Goal: Task Accomplishment & Management: Complete application form

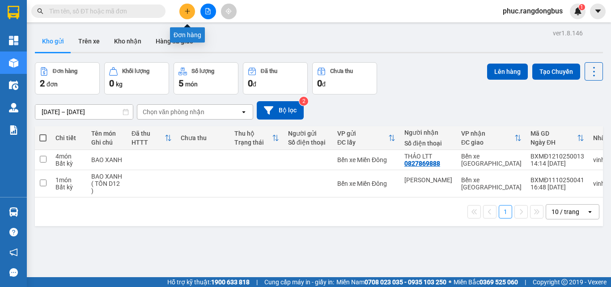
click at [190, 13] on icon "plus" at bounding box center [187, 11] width 6 height 6
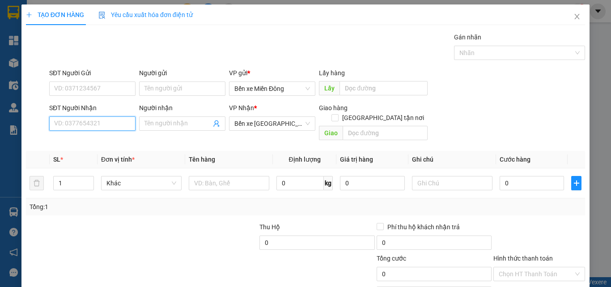
click at [119, 129] on input "SĐT Người Nhận" at bounding box center [92, 123] width 86 height 14
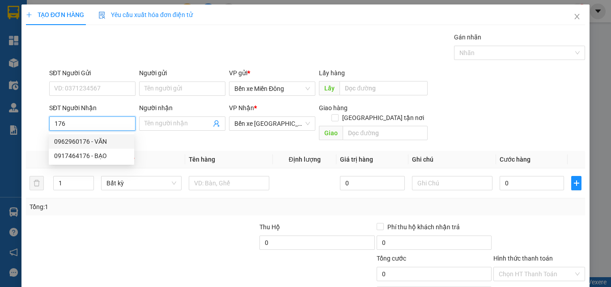
click at [93, 142] on div "0962960176 - VĂN" at bounding box center [91, 141] width 75 height 10
type input "0962960176"
type input "VĂN"
type input "ĐỨC PHỔ"
type input "200.000"
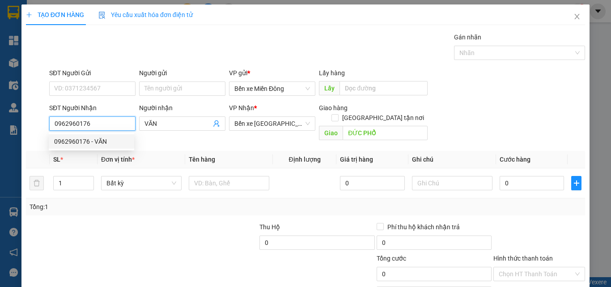
type input "200.000"
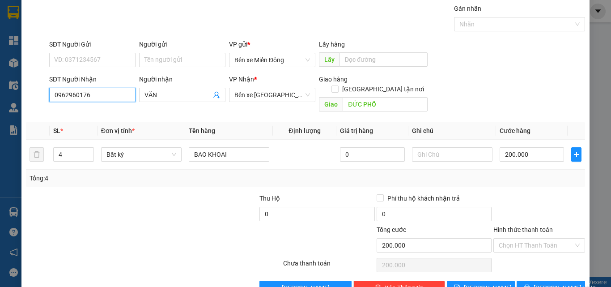
scroll to position [44, 0]
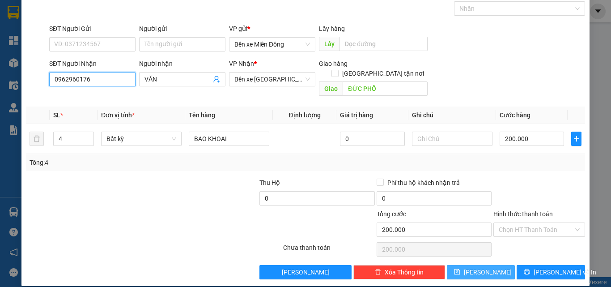
type input "0962960176"
click at [477, 267] on span "[PERSON_NAME]" at bounding box center [488, 272] width 48 height 10
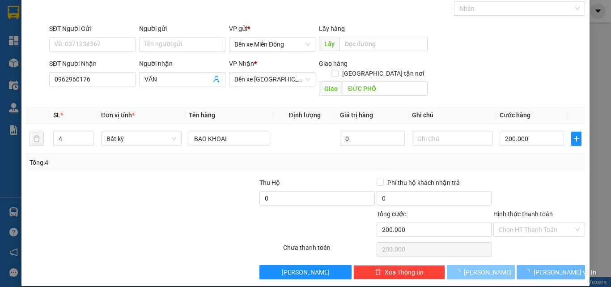
type input "0"
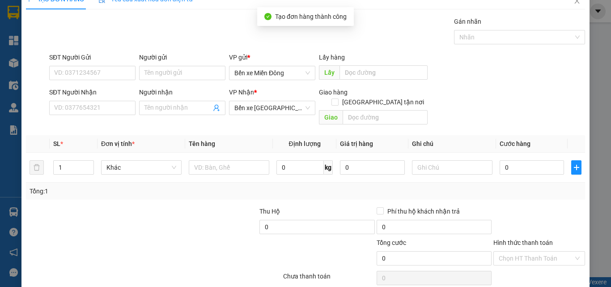
scroll to position [0, 0]
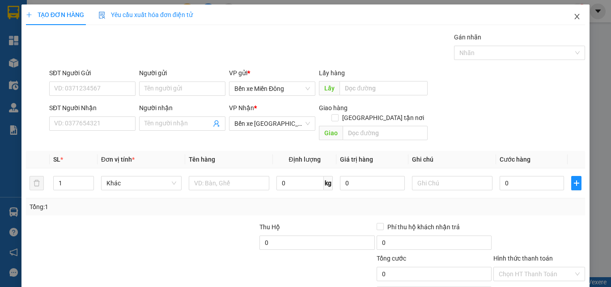
click at [573, 16] on icon "close" at bounding box center [576, 16] width 7 height 7
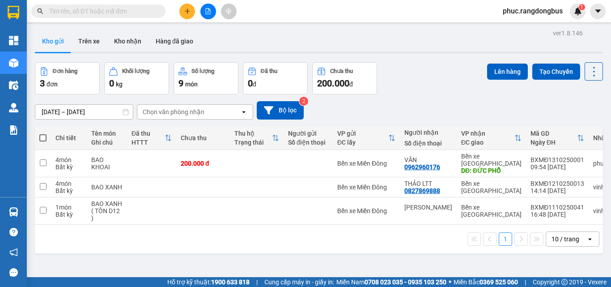
click at [203, 13] on button at bounding box center [208, 12] width 16 height 16
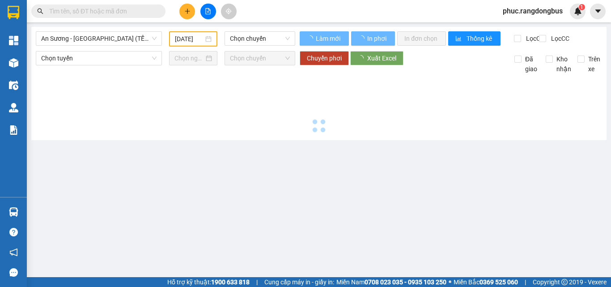
type input "[DATE]"
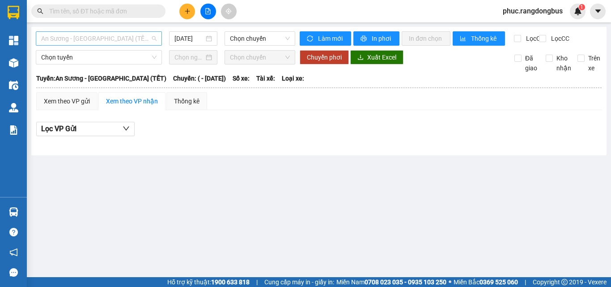
click at [128, 42] on span "An Sương - [GEOGRAPHIC_DATA] (TẾT)" at bounding box center [98, 38] width 115 height 13
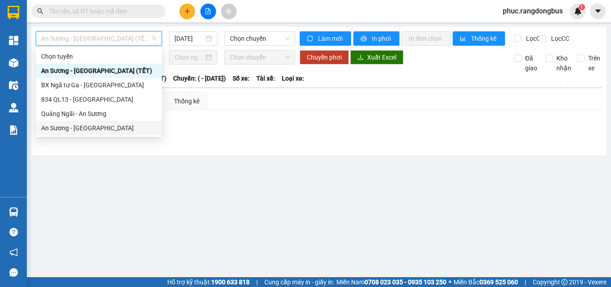
click at [139, 134] on div "An Sương - [GEOGRAPHIC_DATA]" at bounding box center [99, 128] width 126 height 14
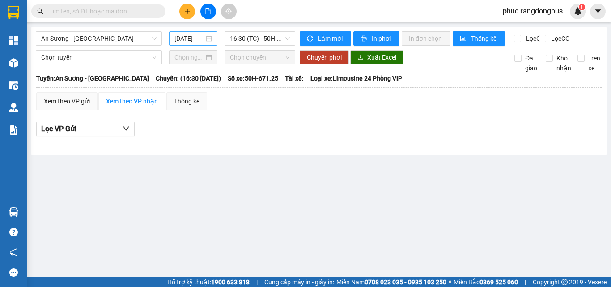
click at [189, 45] on div "[DATE]" at bounding box center [193, 38] width 48 height 14
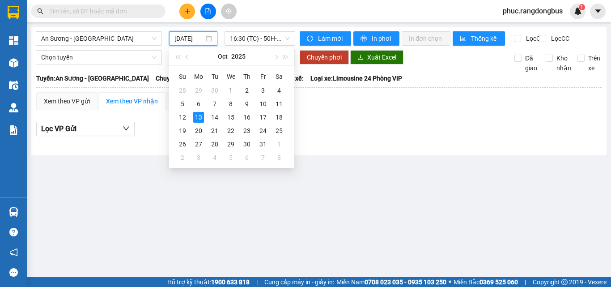
click at [189, 37] on input "[DATE]" at bounding box center [189, 39] width 30 height 10
click at [276, 108] on div "11" at bounding box center [279, 103] width 11 height 11
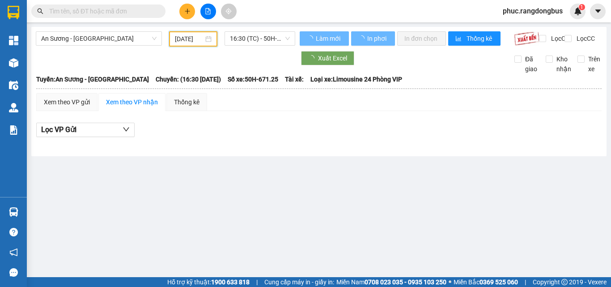
type input "[DATE]"
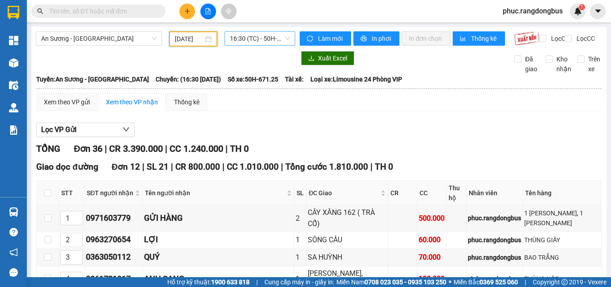
click at [276, 41] on span "16:30 (TC) - 50H-671.25" at bounding box center [260, 38] width 60 height 13
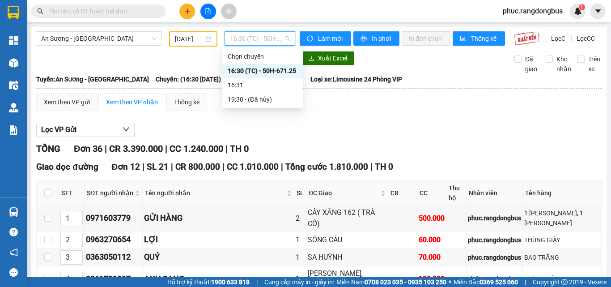
click at [276, 41] on span "16:30 (TC) - 50H-671.25" at bounding box center [260, 38] width 60 height 13
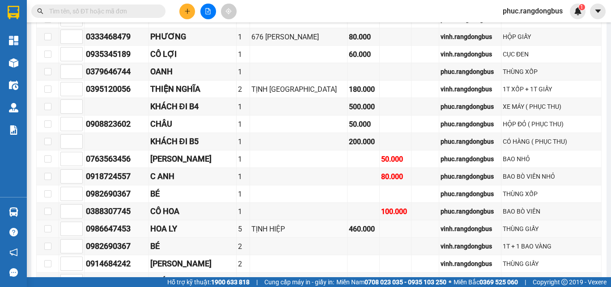
scroll to position [671, 0]
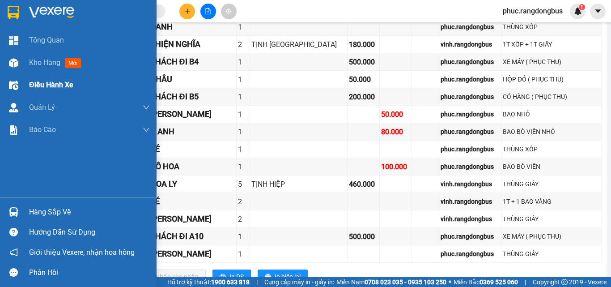
click at [65, 75] on div "Điều hành xe" at bounding box center [89, 85] width 121 height 22
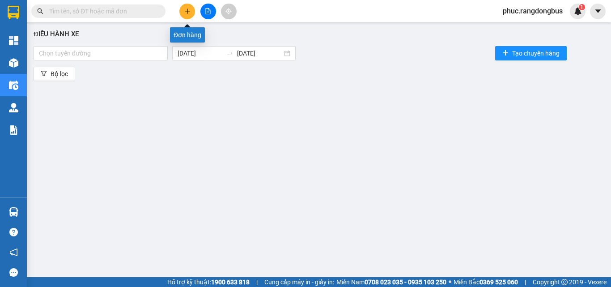
click at [191, 9] on button at bounding box center [187, 12] width 16 height 16
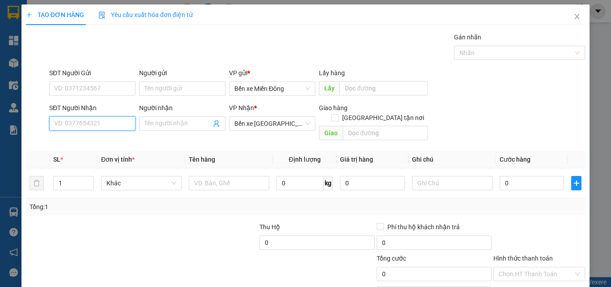
click at [113, 123] on input "SĐT Người Nhận" at bounding box center [92, 123] width 86 height 14
type input "0989507140"
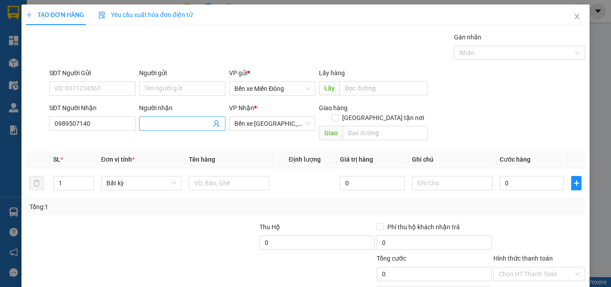
click at [155, 123] on input "Người nhận" at bounding box center [177, 123] width 67 height 10
type input "[PERSON_NAME]"
click at [244, 177] on input "text" at bounding box center [229, 183] width 80 height 14
type input "THÙNG XỐP"
click at [496, 168] on td "0" at bounding box center [532, 183] width 72 height 30
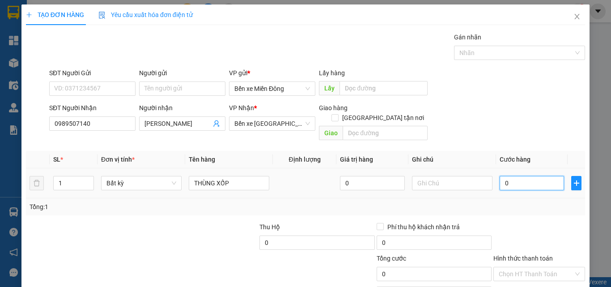
click at [515, 176] on input "0" at bounding box center [531, 183] width 64 height 14
type input "5"
type input "50"
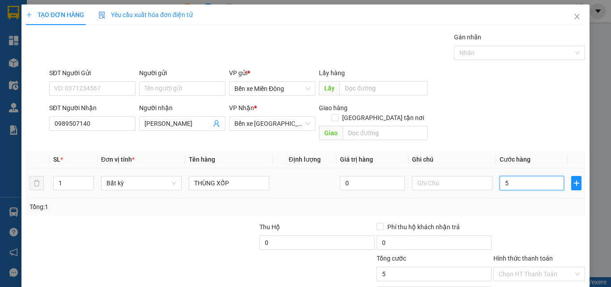
type input "50"
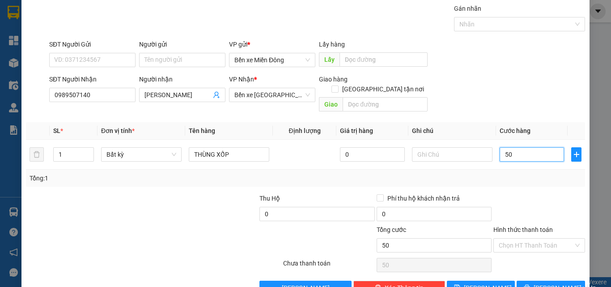
scroll to position [44, 0]
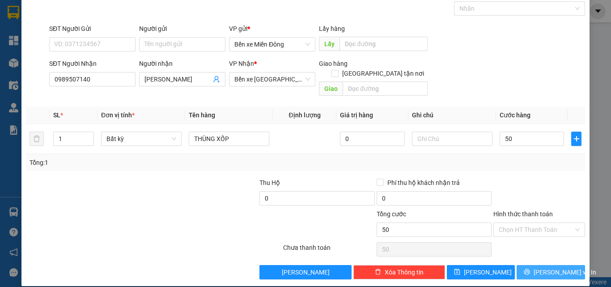
type input "50.000"
click at [553, 267] on span "[PERSON_NAME] và In" at bounding box center [564, 272] width 63 height 10
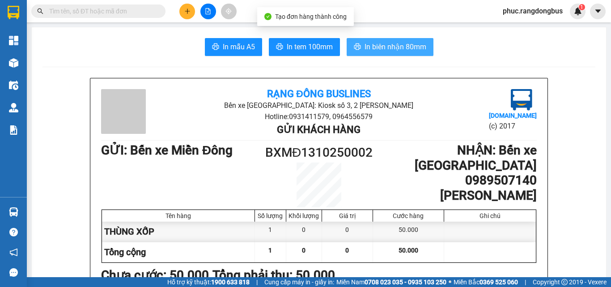
click at [401, 47] on span "In biên nhận 80mm" at bounding box center [395, 46] width 62 height 11
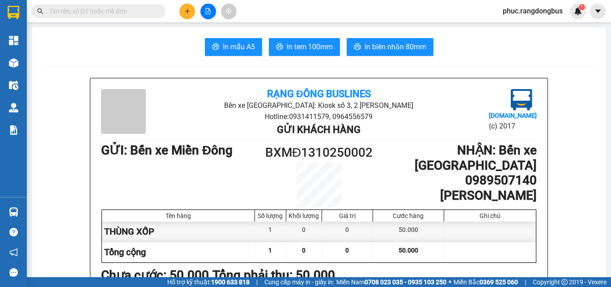
click at [214, 7] on button at bounding box center [208, 12] width 16 height 16
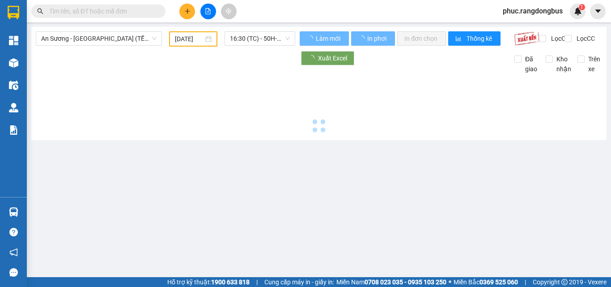
type input "[DATE]"
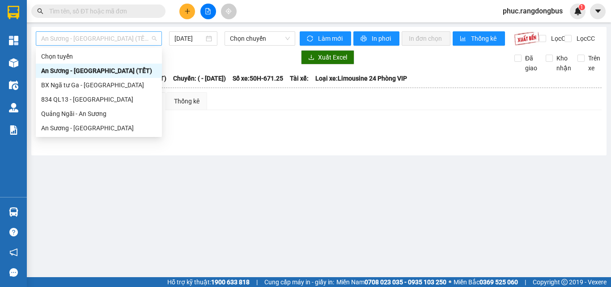
click at [114, 40] on span "An Sương - [GEOGRAPHIC_DATA] (TẾT)" at bounding box center [98, 38] width 115 height 13
click at [99, 125] on div "An Sương - [GEOGRAPHIC_DATA]" at bounding box center [98, 128] width 115 height 10
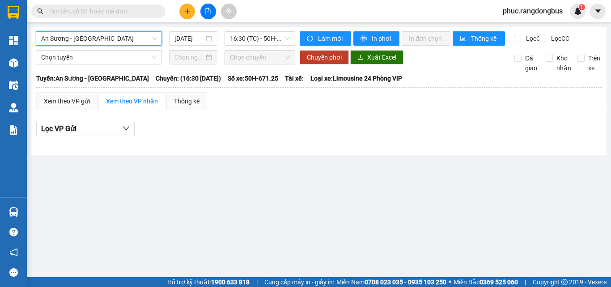
click at [189, 25] on main "An Sương - [GEOGRAPHIC_DATA] An Sương - [GEOGRAPHIC_DATA] [DATE] 16:30 (TC) - 5…" at bounding box center [305, 138] width 611 height 277
click at [198, 35] on input "[DATE]" at bounding box center [189, 39] width 30 height 10
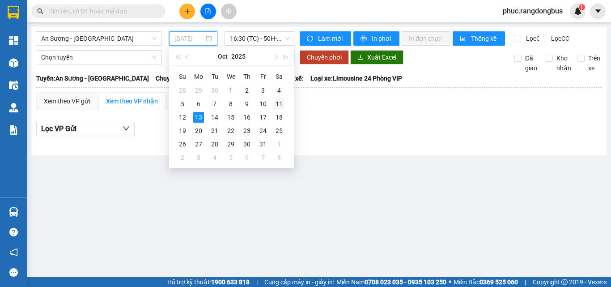
click at [284, 101] on div "11" at bounding box center [279, 103] width 11 height 11
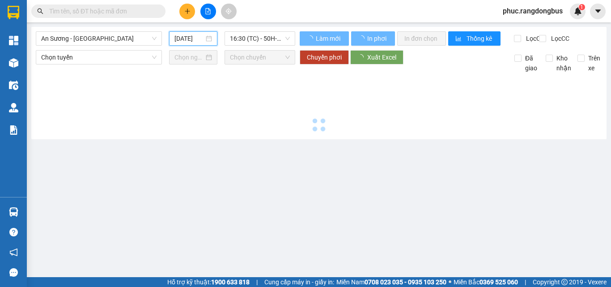
type input "[DATE]"
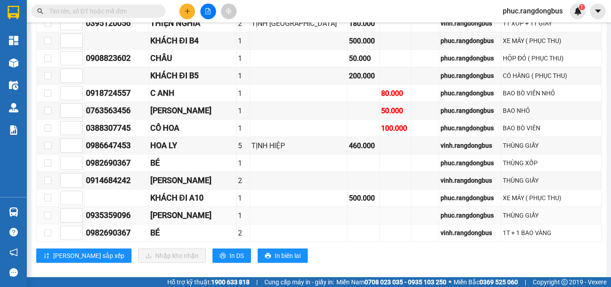
scroll to position [701, 0]
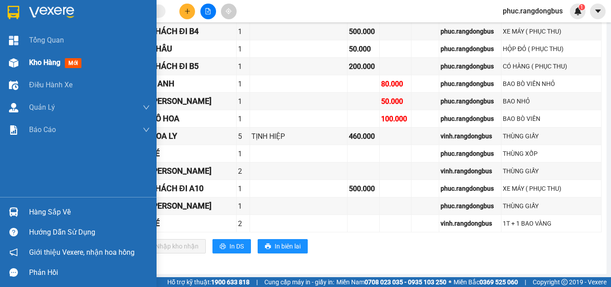
click at [43, 62] on span "Kho hàng" at bounding box center [44, 62] width 31 height 8
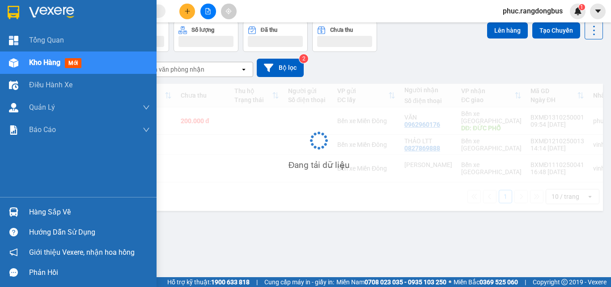
scroll to position [41, 0]
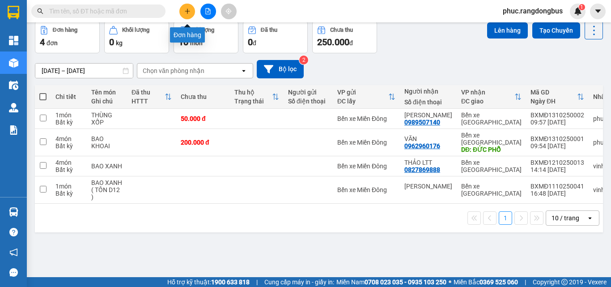
click at [191, 14] on button at bounding box center [187, 12] width 16 height 16
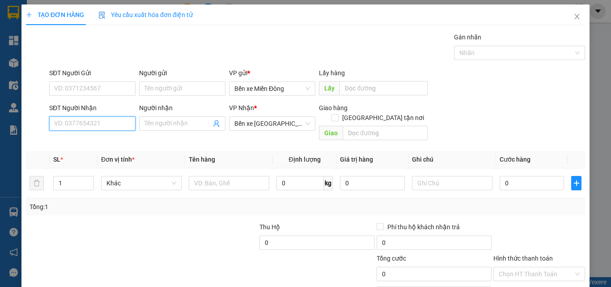
click at [123, 127] on input "SĐT Người Nhận" at bounding box center [92, 123] width 86 height 14
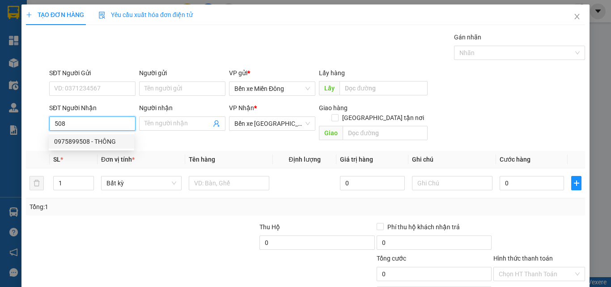
click at [93, 142] on div "0975899508 - THÔNG" at bounding box center [91, 141] width 75 height 10
type input "0975899508"
type input "THÔNG"
type input "CÂY XĂNG 79"
type input "90.000"
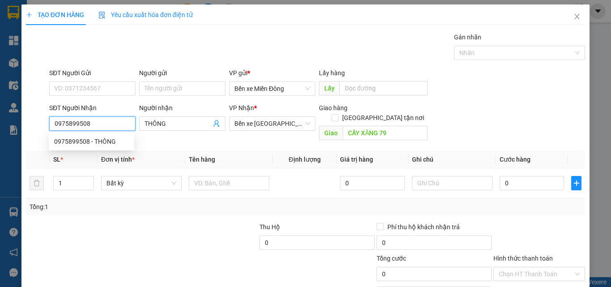
type input "90.000"
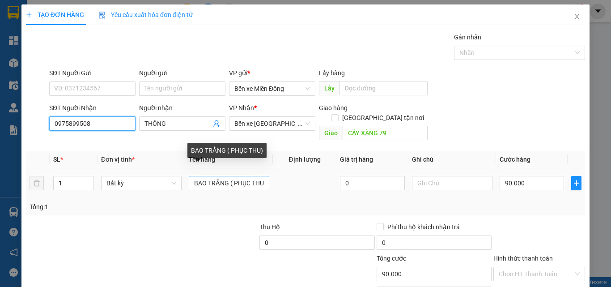
type input "0975899508"
click at [228, 177] on input "BAO TRẮNG ( PHỤC THU)" at bounding box center [229, 183] width 80 height 14
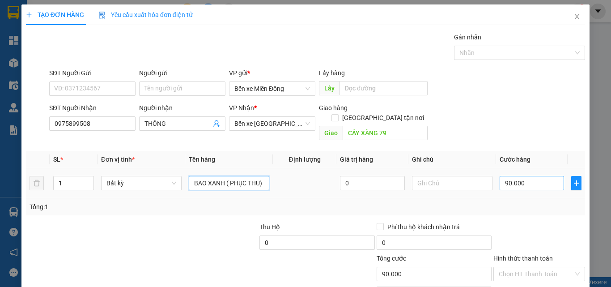
type input "BAO XANH ( PHỤC THU)"
click at [540, 176] on input "90.000" at bounding box center [531, 183] width 64 height 14
type input "8"
type input "80"
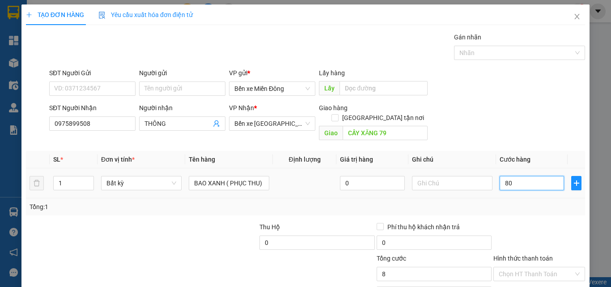
type input "80"
type input "80.000"
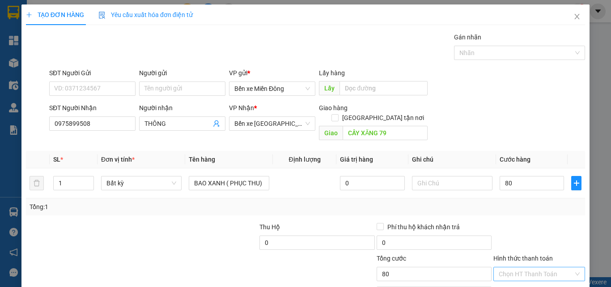
type input "80.000"
click at [541, 267] on input "Hình thức thanh toán" at bounding box center [536, 273] width 75 height 13
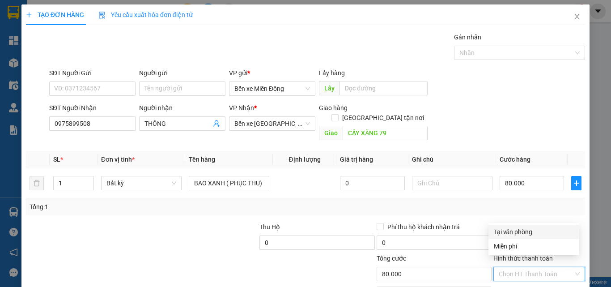
click at [521, 230] on div "Tại văn phòng" at bounding box center [534, 232] width 80 height 10
type input "0"
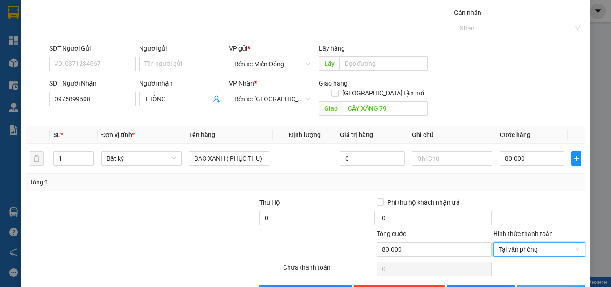
scroll to position [44, 0]
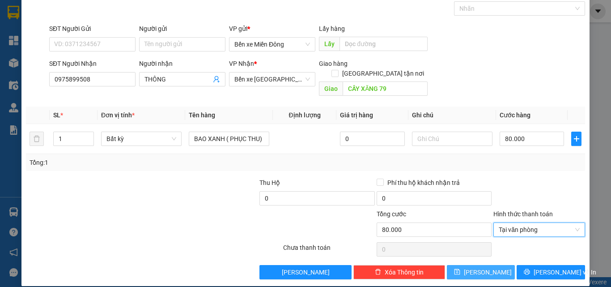
click at [484, 267] on span "[PERSON_NAME]" at bounding box center [488, 272] width 48 height 10
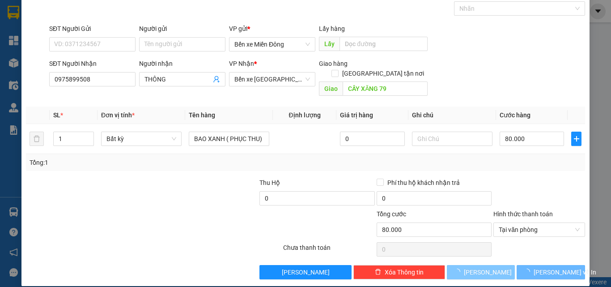
type input "0"
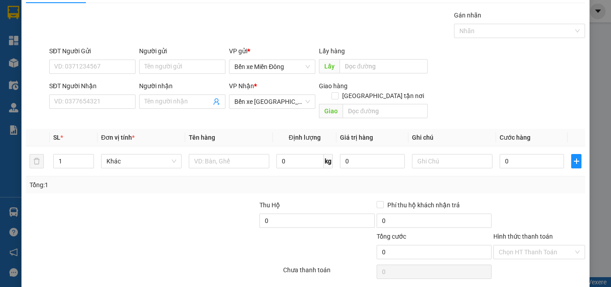
scroll to position [0, 0]
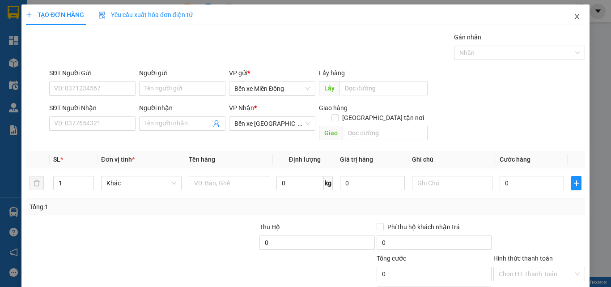
click at [573, 17] on icon "close" at bounding box center [576, 16] width 7 height 7
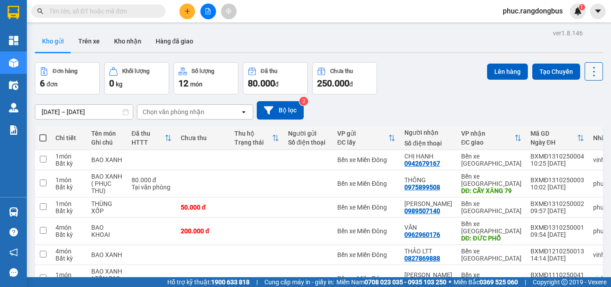
click at [589, 73] on icon at bounding box center [593, 71] width 13 height 13
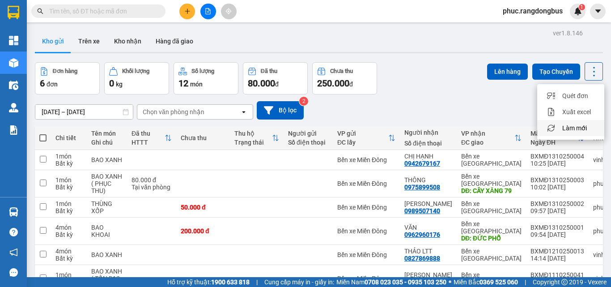
drag, startPoint x: 596, startPoint y: 127, endPoint x: 589, endPoint y: 139, distance: 13.0
click at [594, 127] on div "Làm mới" at bounding box center [570, 127] width 53 height 9
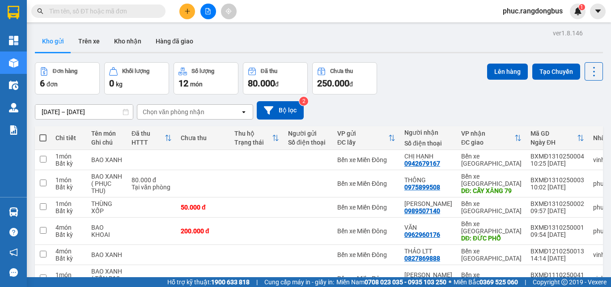
click at [185, 18] on button at bounding box center [187, 12] width 16 height 16
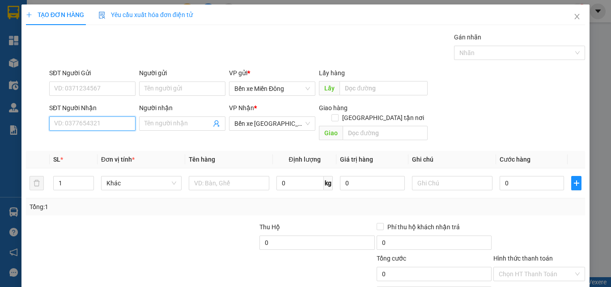
click at [100, 128] on input "SĐT Người Nhận" at bounding box center [92, 123] width 86 height 14
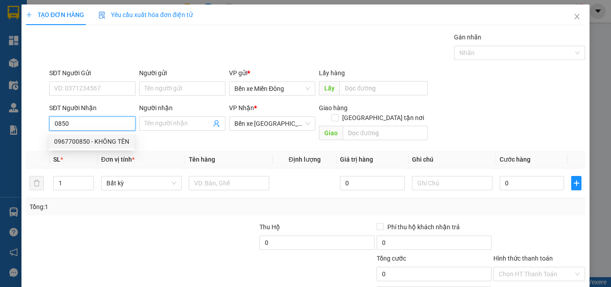
click at [90, 139] on div "0967700850 - KHÔNG TÊN" at bounding box center [91, 141] width 75 height 10
type input "0967700850"
type input "KHÔNG TÊN"
checkbox input "true"
type input "TỊNH BẮC"
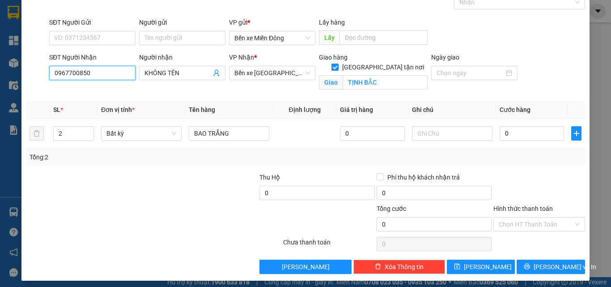
scroll to position [55, 0]
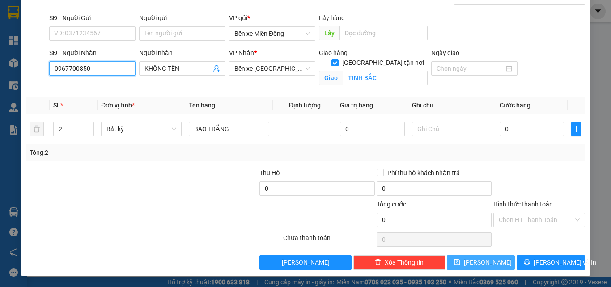
type input "0967700850"
click at [460, 262] on icon "save" at bounding box center [457, 262] width 6 height 6
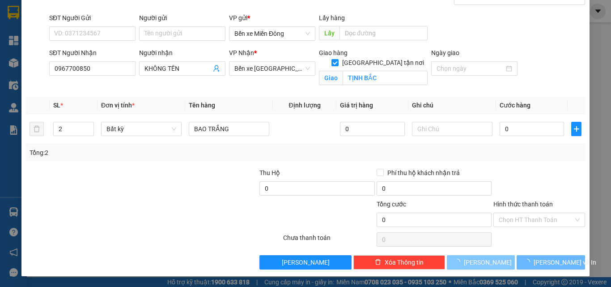
checkbox input "false"
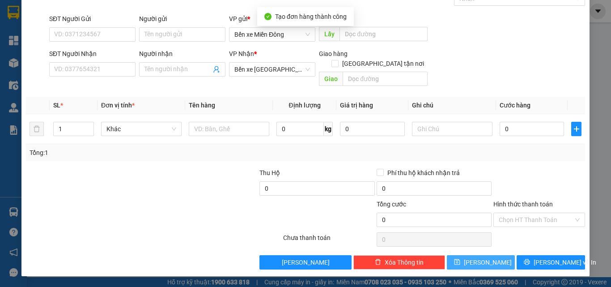
scroll to position [44, 0]
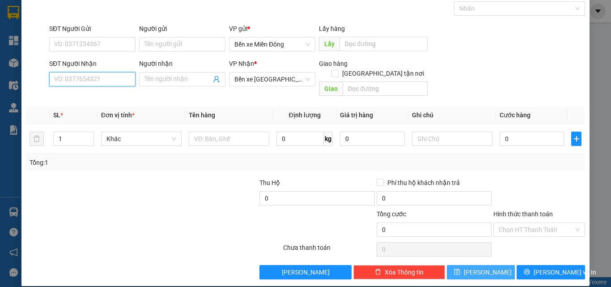
click at [92, 74] on input "SĐT Người Nhận" at bounding box center [92, 79] width 86 height 14
type input "0369456476"
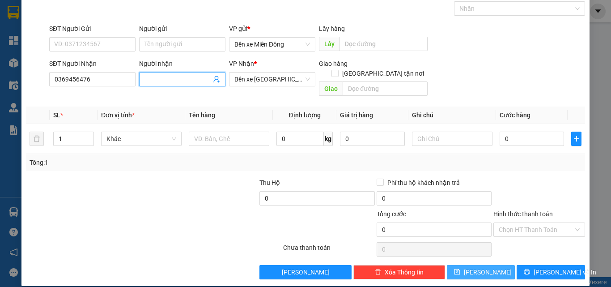
click at [185, 78] on input "Người nhận" at bounding box center [177, 79] width 67 height 10
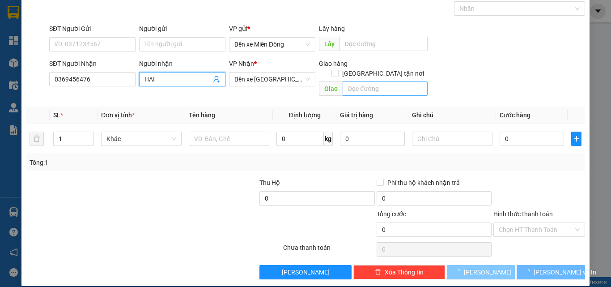
type input "HAI"
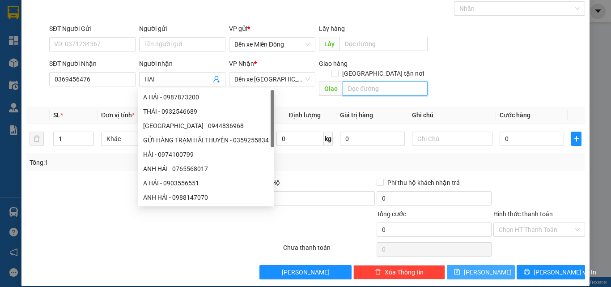
click at [395, 83] on input "text" at bounding box center [384, 88] width 85 height 14
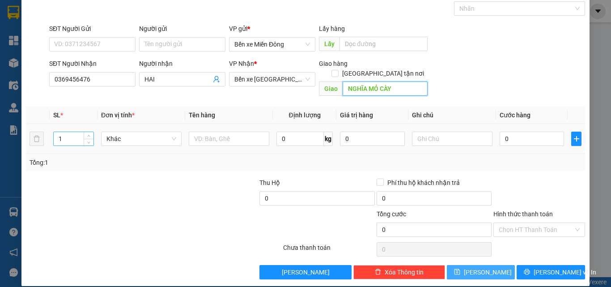
type input "NGHĨA MỎ CÀY"
click at [63, 134] on input "1" at bounding box center [74, 138] width 40 height 13
type input "2"
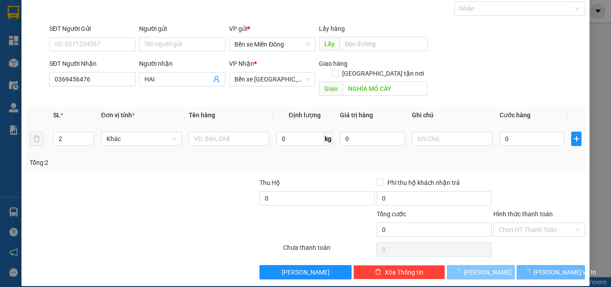
click at [240, 130] on div at bounding box center [229, 139] width 80 height 18
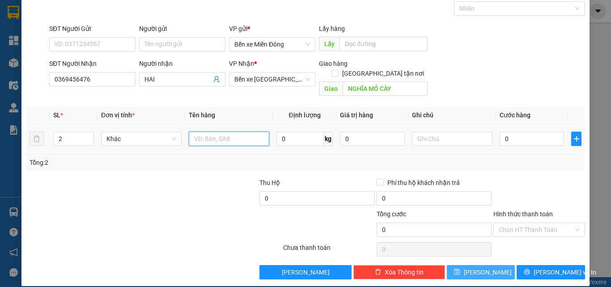
click at [235, 131] on input "text" at bounding box center [229, 138] width 80 height 14
type input "THÙNG XỐP, THÙNG GIẤY ( PHỤC THU)"
click at [528, 131] on input "0" at bounding box center [531, 138] width 64 height 14
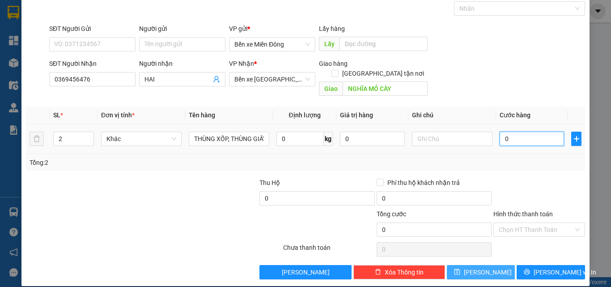
type input "1"
type input "13"
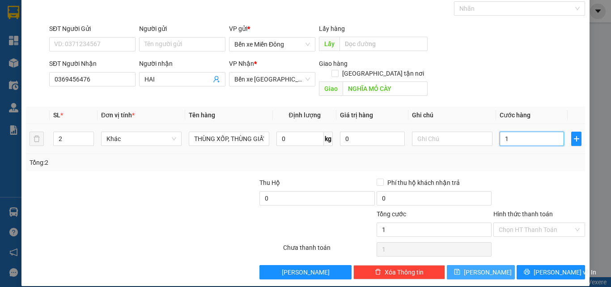
type input "13"
type input "130"
type input "130.000"
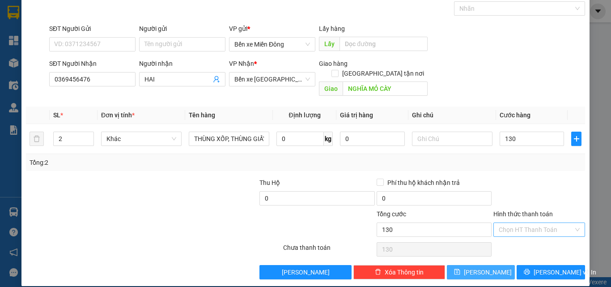
type input "130.000"
click at [535, 223] on input "Hình thức thanh toán" at bounding box center [536, 229] width 75 height 13
click at [532, 239] on div "Tại văn phòng" at bounding box center [534, 237] width 80 height 10
type input "0"
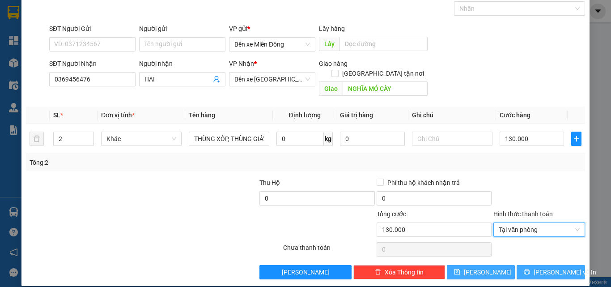
click at [559, 267] on span "[PERSON_NAME] và In" at bounding box center [564, 272] width 63 height 10
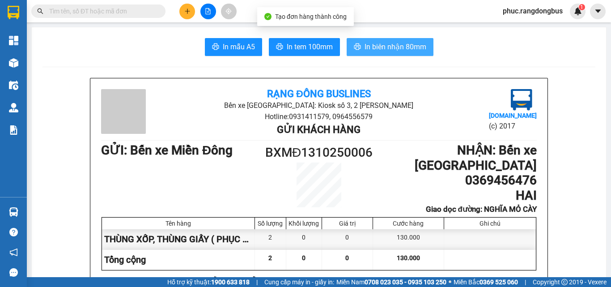
click at [413, 50] on span "In biên nhận 80mm" at bounding box center [395, 46] width 62 height 11
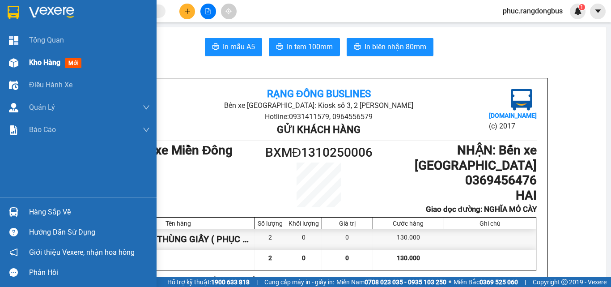
click at [49, 62] on span "Kho hàng" at bounding box center [44, 62] width 31 height 8
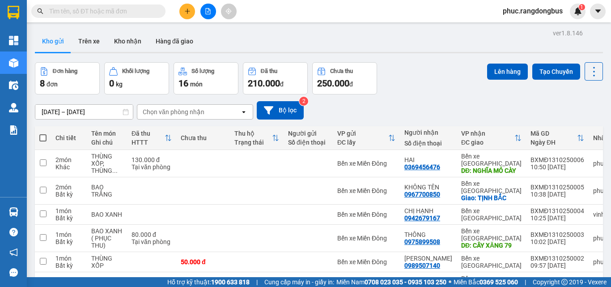
click at [196, 12] on div at bounding box center [207, 12] width 67 height 16
click at [190, 13] on button at bounding box center [187, 12] width 16 height 16
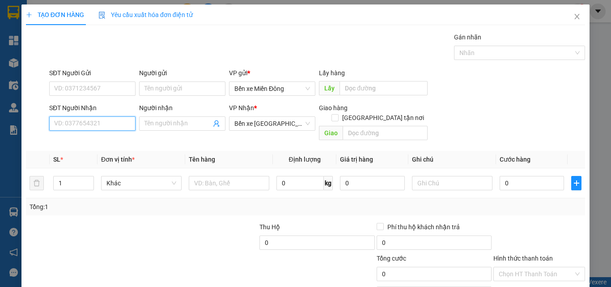
click at [116, 124] on input "SĐT Người Nhận" at bounding box center [92, 123] width 86 height 14
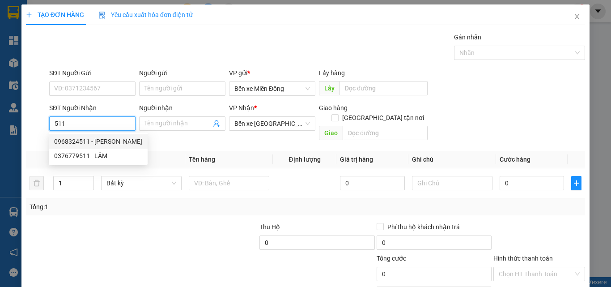
click at [87, 142] on div "0968324511 - [PERSON_NAME]" at bounding box center [98, 141] width 88 height 10
type input "0968324511"
type input "[PERSON_NAME]"
type input "100.000"
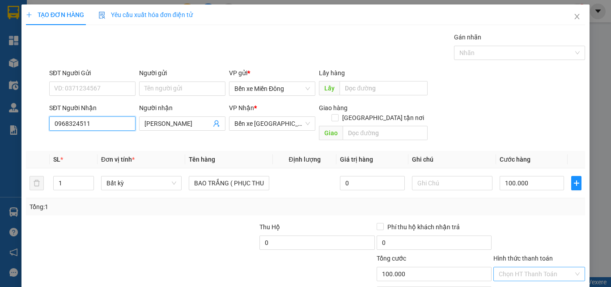
type input "0968324511"
click at [513, 267] on input "Hình thức thanh toán" at bounding box center [536, 273] width 75 height 13
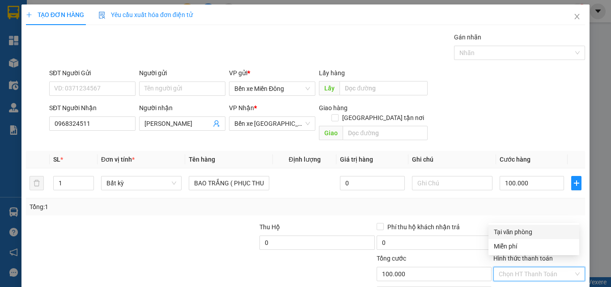
click at [511, 229] on div "Tại văn phòng" at bounding box center [534, 232] width 80 height 10
type input "0"
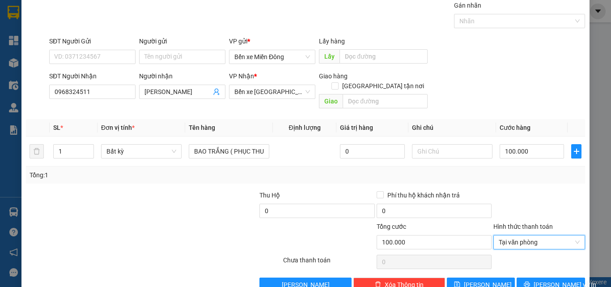
scroll to position [44, 0]
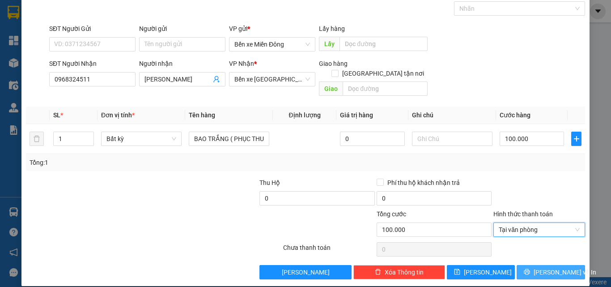
click at [552, 267] on span "[PERSON_NAME] và In" at bounding box center [564, 272] width 63 height 10
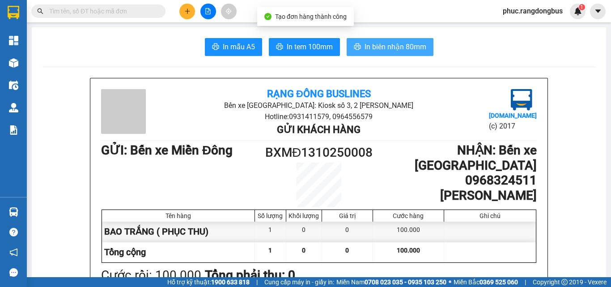
click at [397, 39] on button "In biên nhận 80mm" at bounding box center [389, 47] width 87 height 18
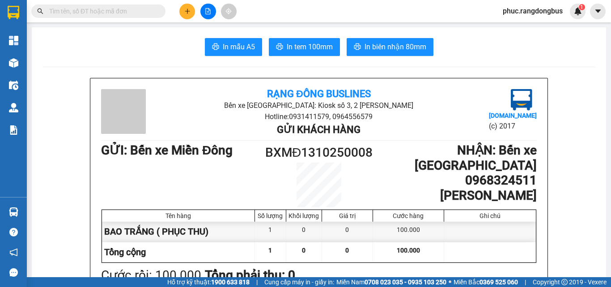
click at [189, 10] on icon "plus" at bounding box center [187, 11] width 6 height 6
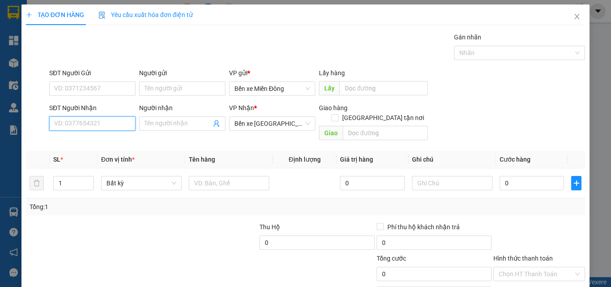
click at [101, 127] on input "SĐT Người Nhận" at bounding box center [92, 123] width 86 height 14
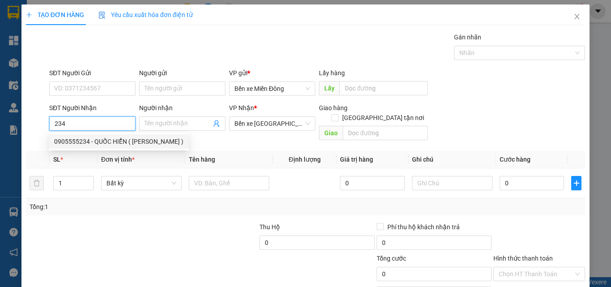
click at [100, 144] on div "0905555234 - QUỐC HIỂN ( [PERSON_NAME] )" at bounding box center [118, 141] width 129 height 10
type input "0905555234"
type input "QUỐC HIỂN ( [PERSON_NAME] )"
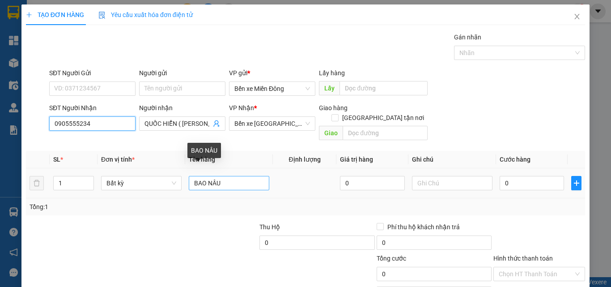
type input "0905555234"
click at [231, 177] on input "BAO NÂU" at bounding box center [229, 183] width 80 height 14
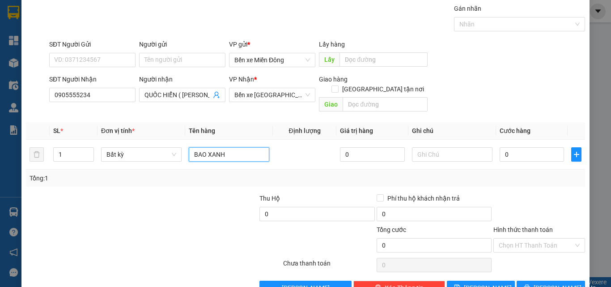
scroll to position [44, 0]
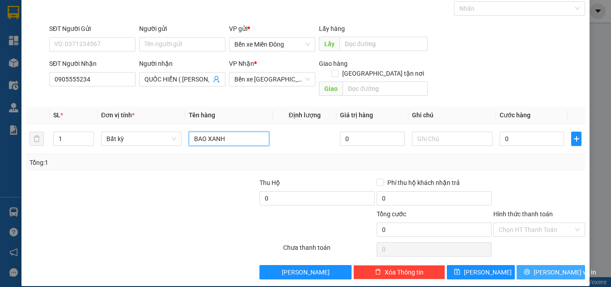
type input "BAO XANH"
click at [570, 265] on button "[PERSON_NAME] và In" at bounding box center [550, 272] width 68 height 14
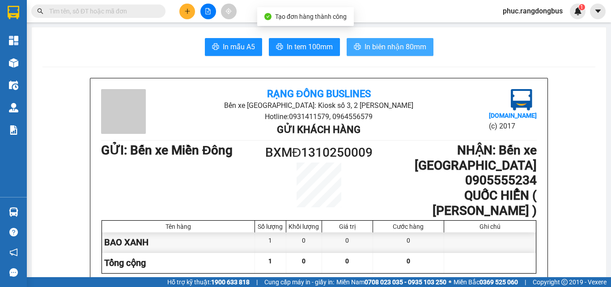
click at [397, 44] on span "In biên nhận 80mm" at bounding box center [395, 46] width 62 height 11
